Goal: Task Accomplishment & Management: Use online tool/utility

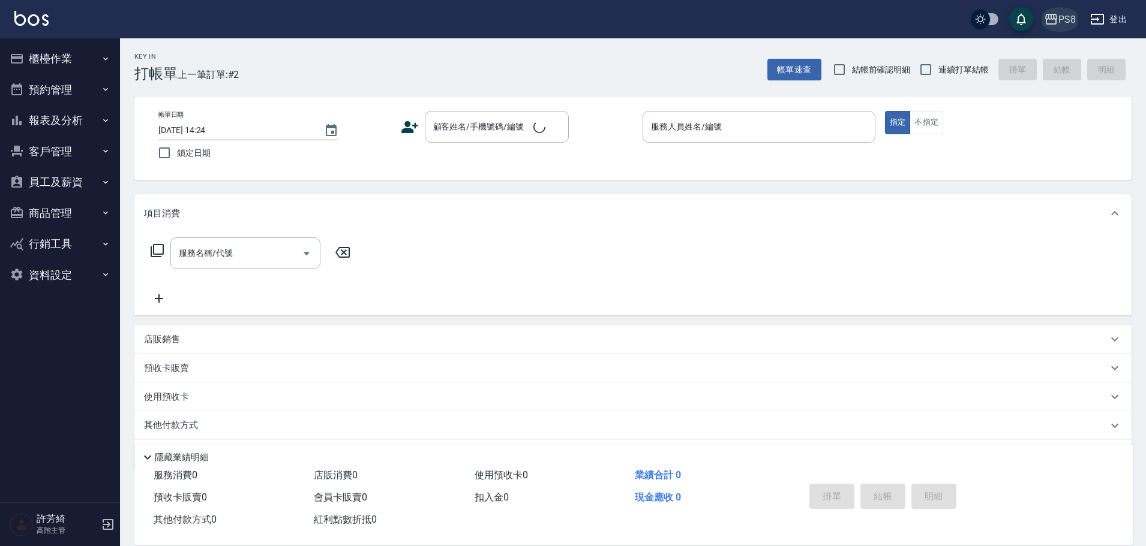
click at [1064, 20] on div "PS8" at bounding box center [1066, 19] width 17 height 15
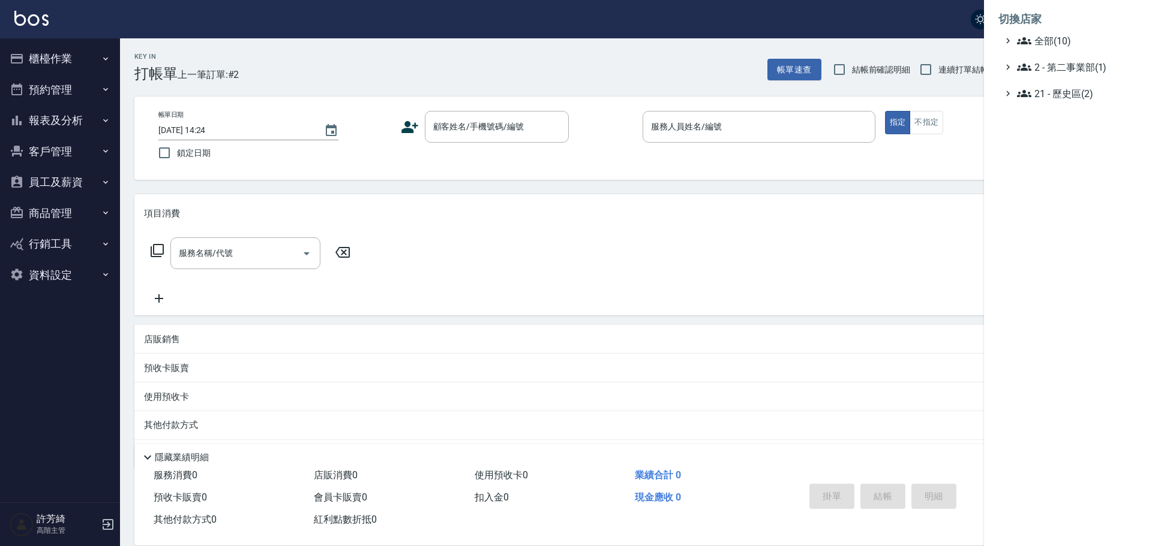
click at [1066, 32] on li "切換店家" at bounding box center [1067, 19] width 139 height 29
click at [1061, 46] on span "全部(10)" at bounding box center [1075, 41] width 116 height 14
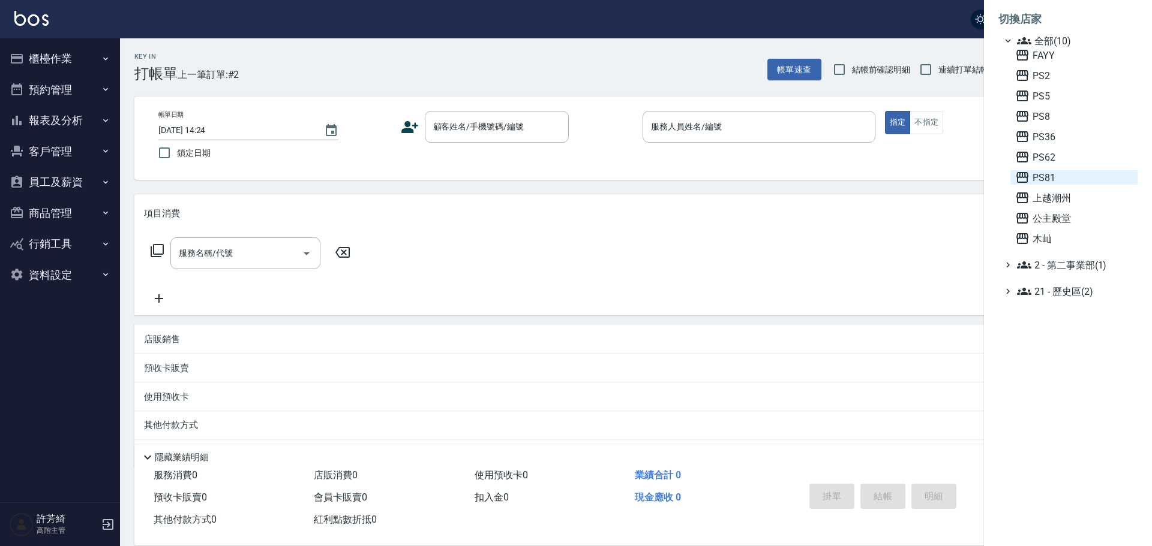
click at [1046, 175] on span "PS81" at bounding box center [1074, 177] width 118 height 14
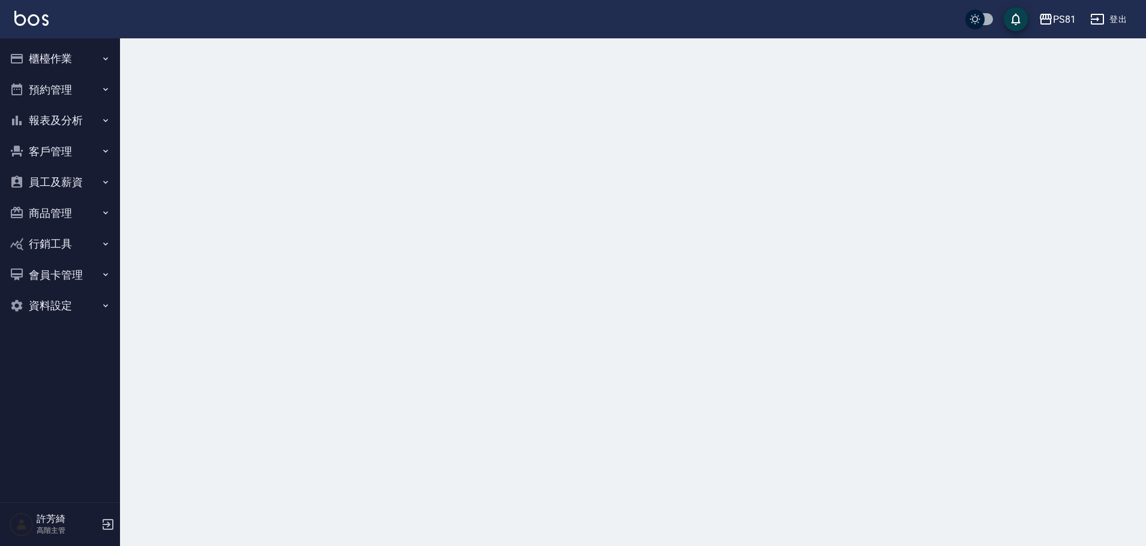
click at [59, 58] on button "櫃檯作業" at bounding box center [60, 58] width 110 height 31
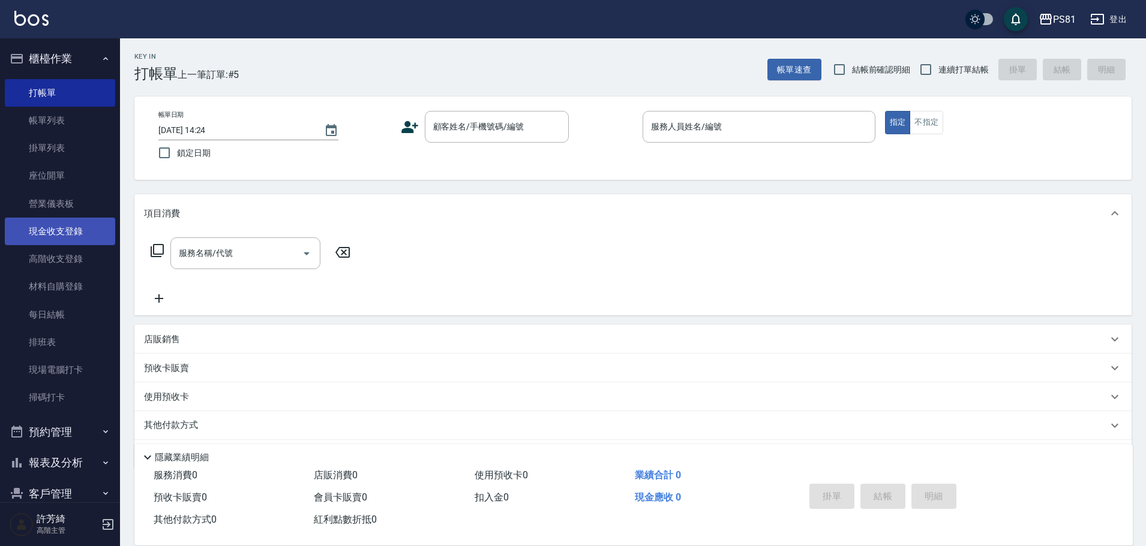
click at [60, 232] on link "現金收支登錄" at bounding box center [60, 232] width 110 height 28
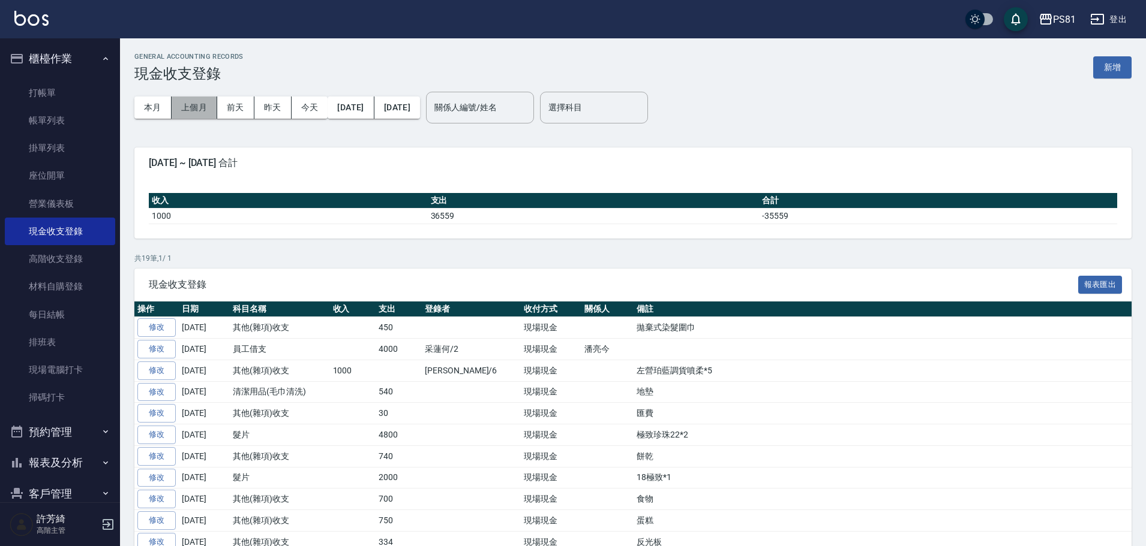
click at [206, 104] on button "上個月" at bounding box center [195, 108] width 46 height 22
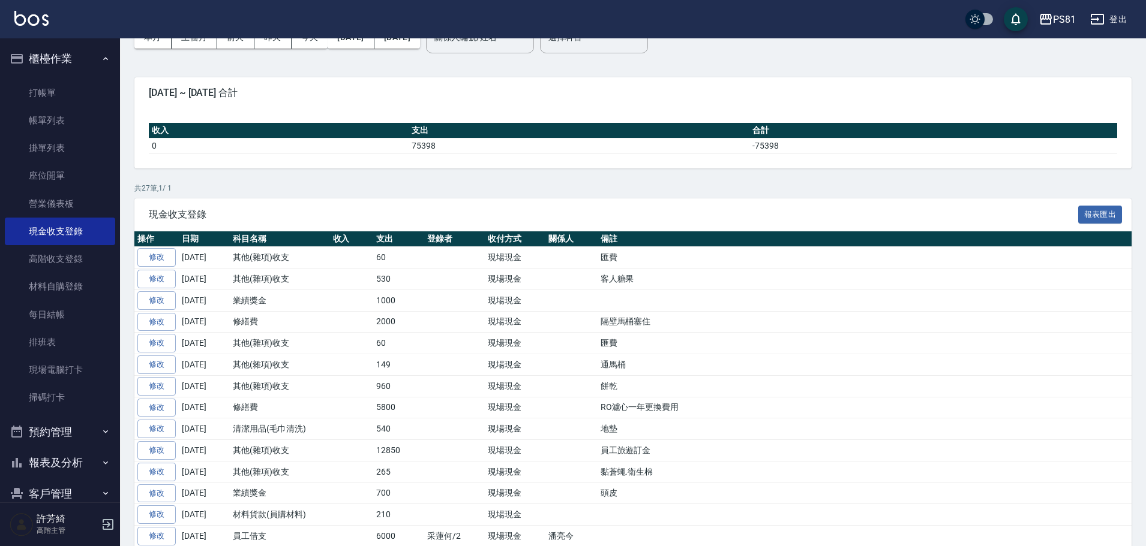
scroll to position [180, 0]
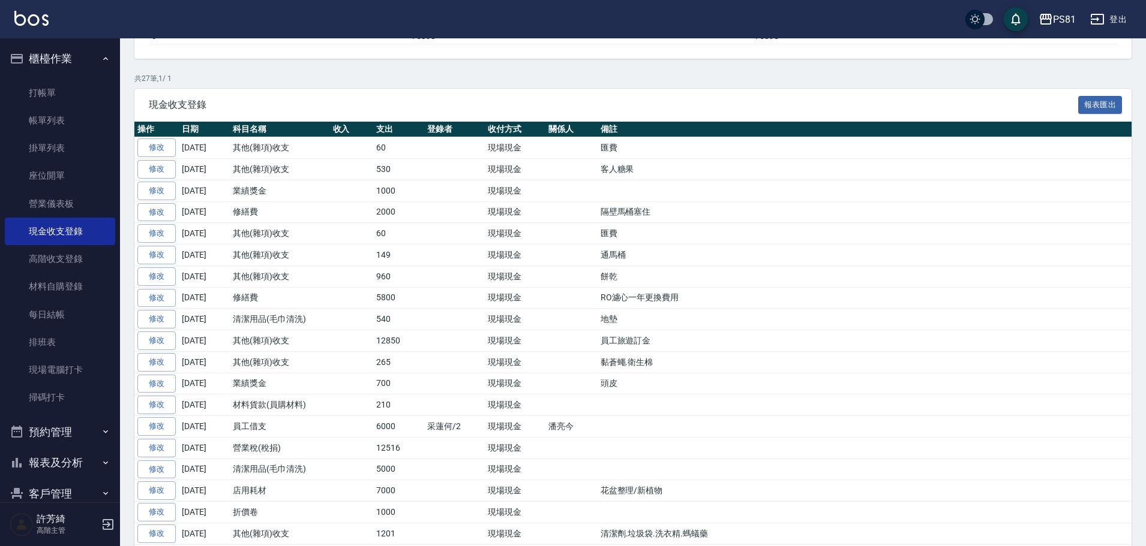
click at [425, 323] on td at bounding box center [454, 320] width 61 height 22
click at [576, 205] on td at bounding box center [571, 213] width 52 height 22
